Goal: Transaction & Acquisition: Purchase product/service

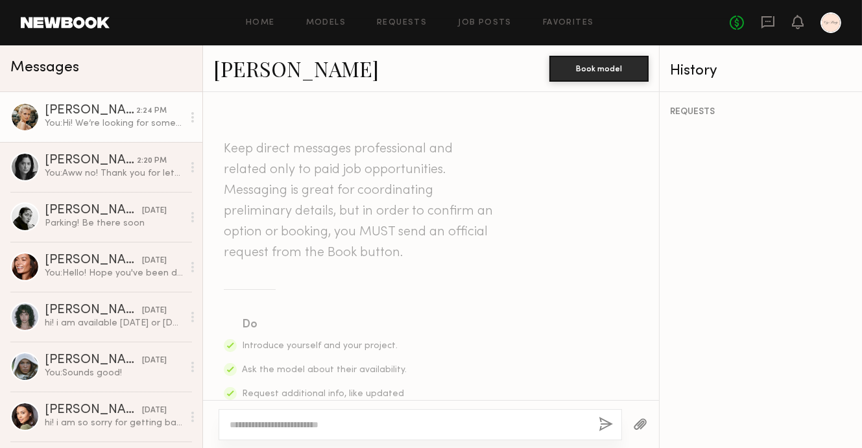
scroll to position [496, 0]
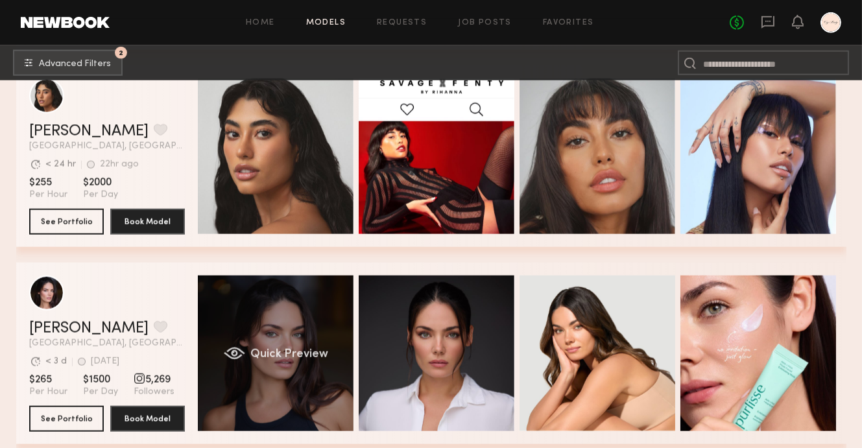
scroll to position [40927, 0]
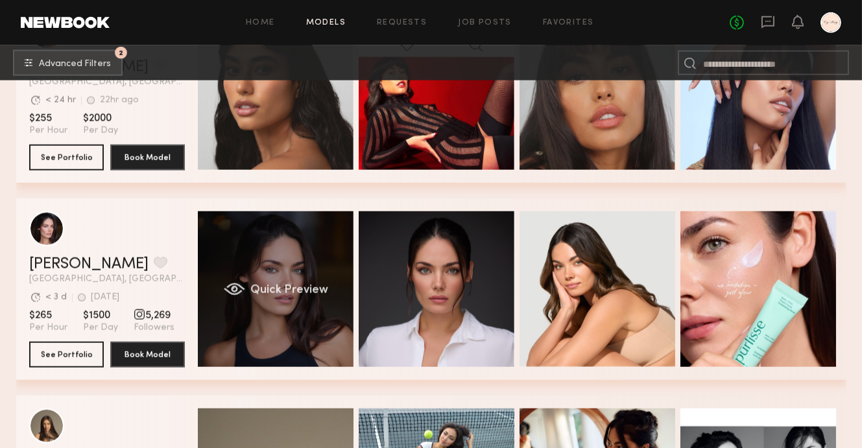
click at [282, 289] on span "Quick Preview" at bounding box center [289, 291] width 78 height 12
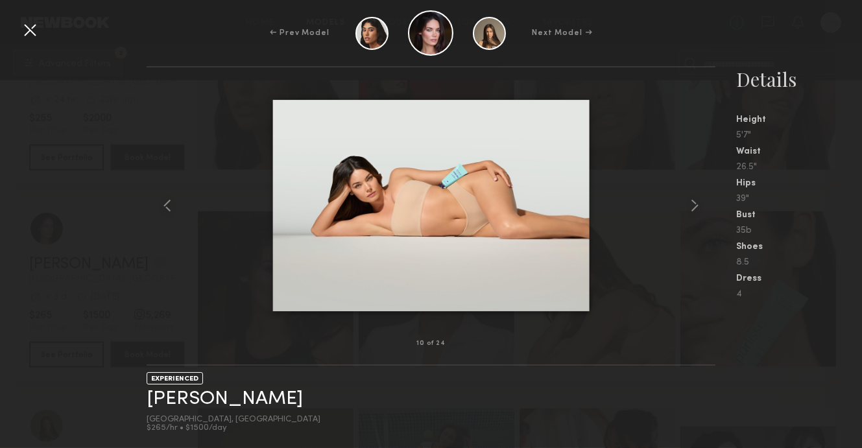
click at [666, 28] on div "← Prev Model Next Model →" at bounding box center [431, 32] width 862 height 45
click at [31, 23] on div at bounding box center [29, 29] width 21 height 21
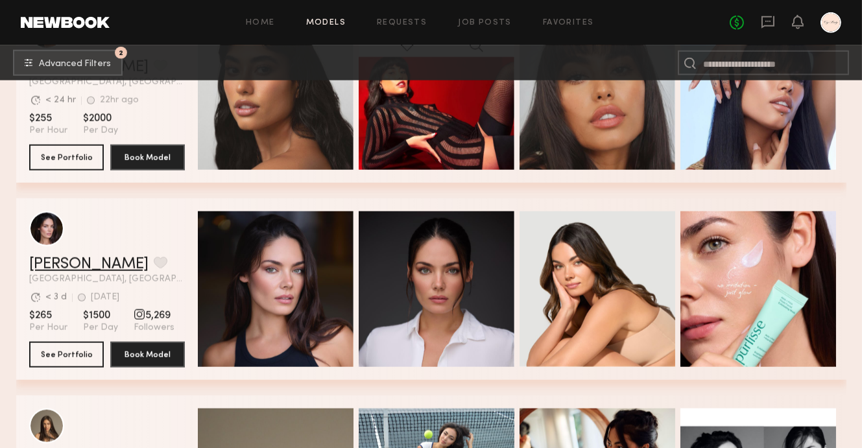
click at [62, 267] on link "[PERSON_NAME]" at bounding box center [88, 265] width 119 height 16
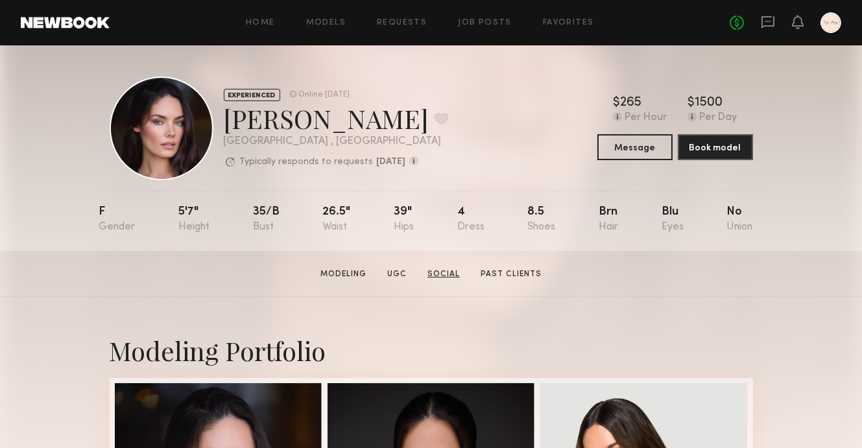
click at [433, 271] on link "Social" at bounding box center [443, 275] width 43 height 12
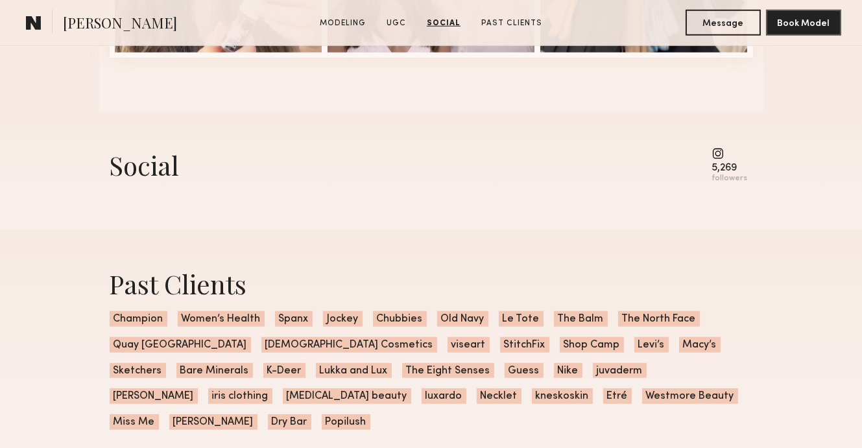
scroll to position [2176, 0]
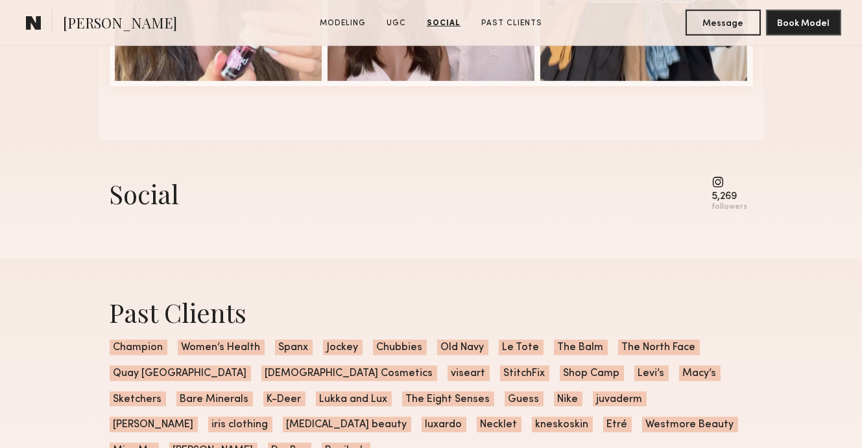
click at [721, 177] on common-icon at bounding box center [730, 182] width 36 height 12
click at [723, 188] on div "5,269 followers" at bounding box center [730, 194] width 36 height 36
click at [724, 199] on div "5,269" at bounding box center [730, 197] width 36 height 10
click at [721, 179] on common-icon at bounding box center [730, 182] width 36 height 12
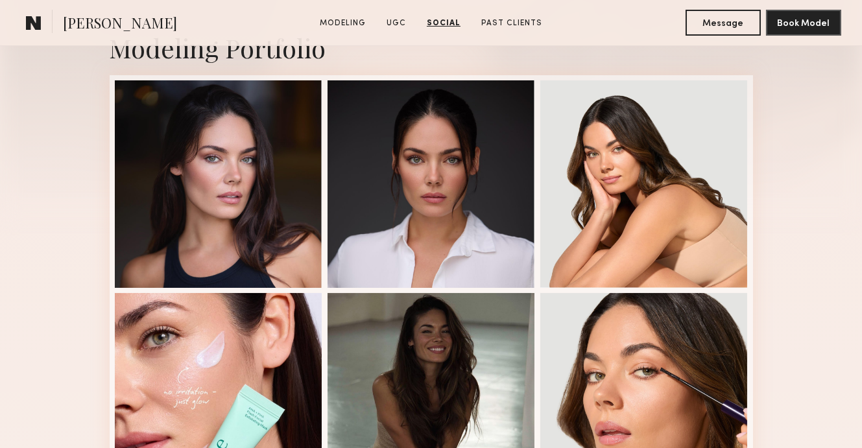
scroll to position [0, 0]
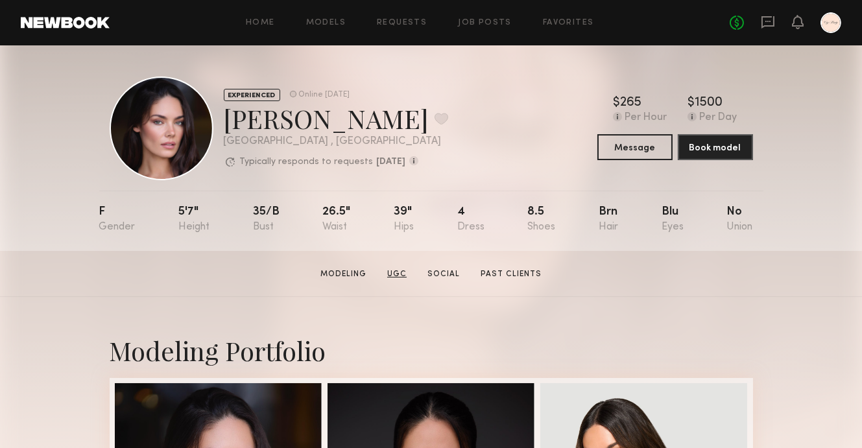
click at [402, 270] on link "UGC" at bounding box center [397, 275] width 30 height 12
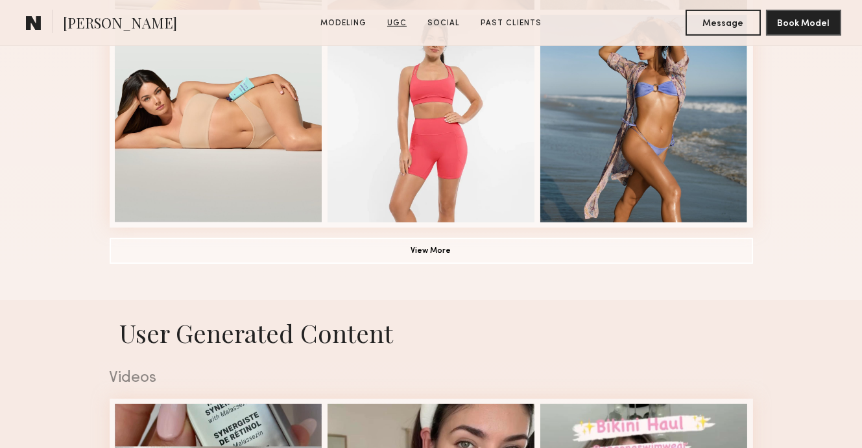
scroll to position [1228, 0]
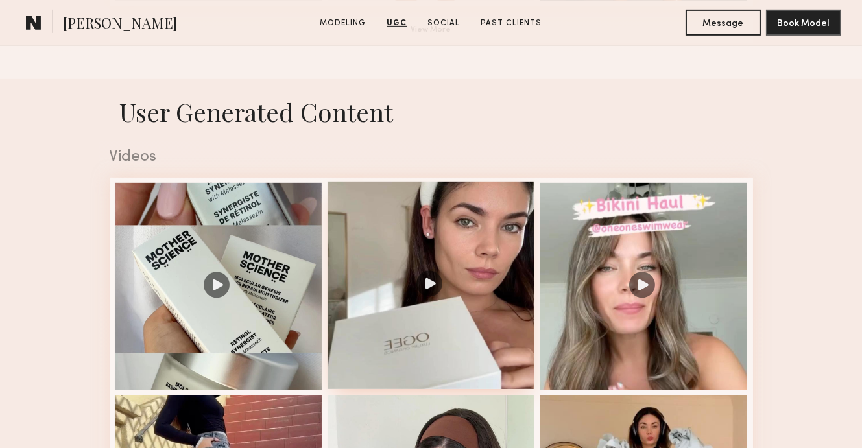
click at [464, 234] on div at bounding box center [432, 286] width 208 height 208
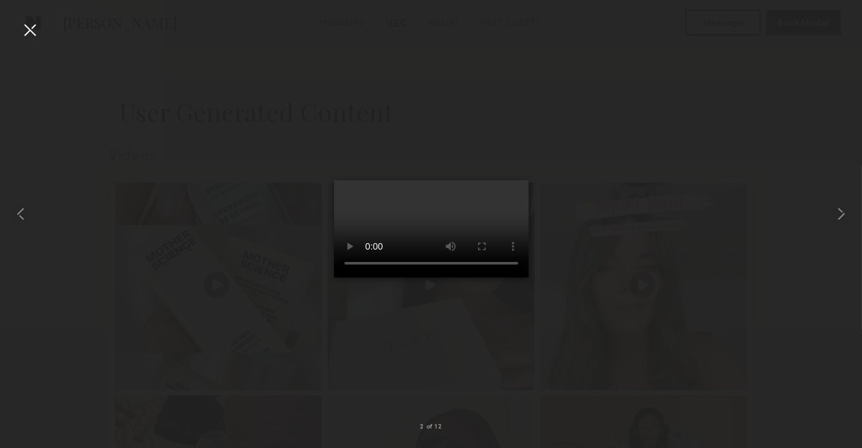
click at [620, 141] on div at bounding box center [431, 214] width 862 height 386
click at [32, 30] on div at bounding box center [29, 29] width 21 height 21
